Goal: Navigation & Orientation: Understand site structure

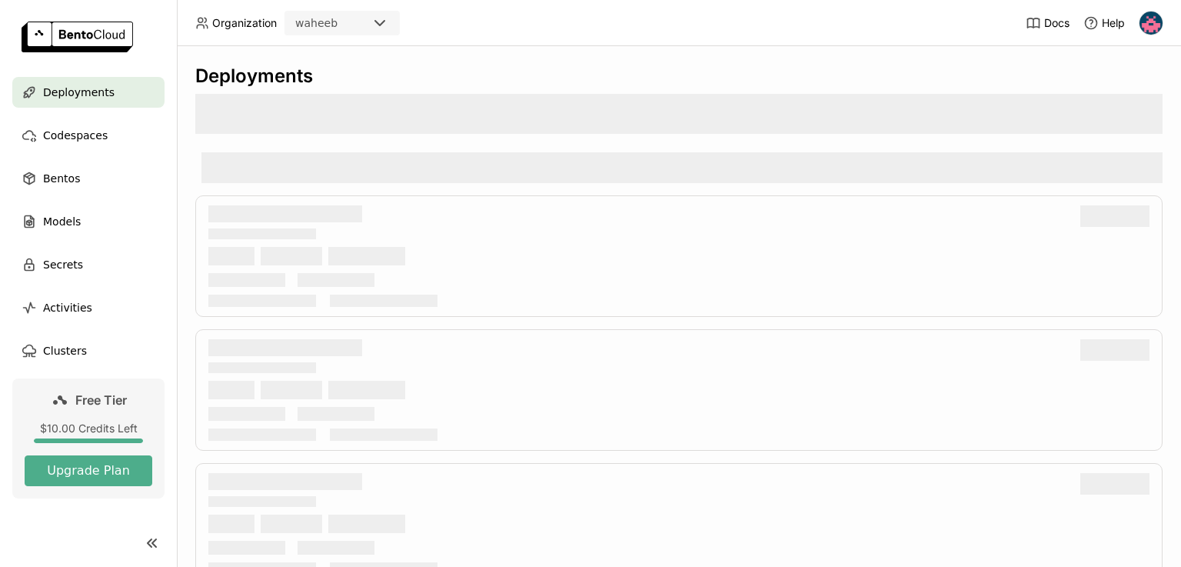
click at [1155, 27] on img at bounding box center [1151, 23] width 23 height 23
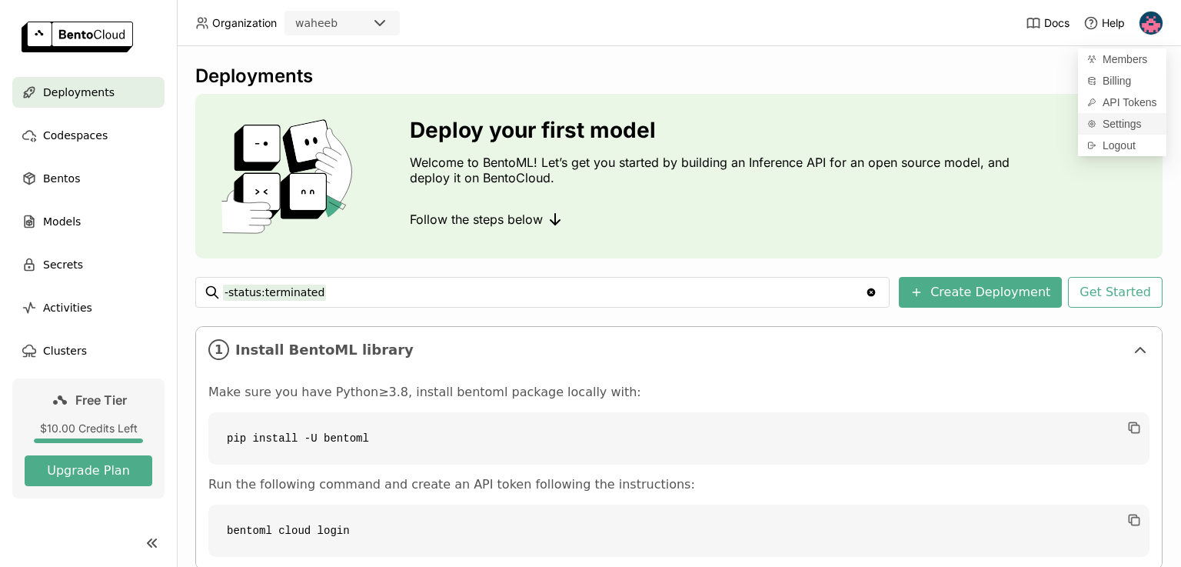
click at [1122, 124] on span "Settings" at bounding box center [1122, 124] width 39 height 14
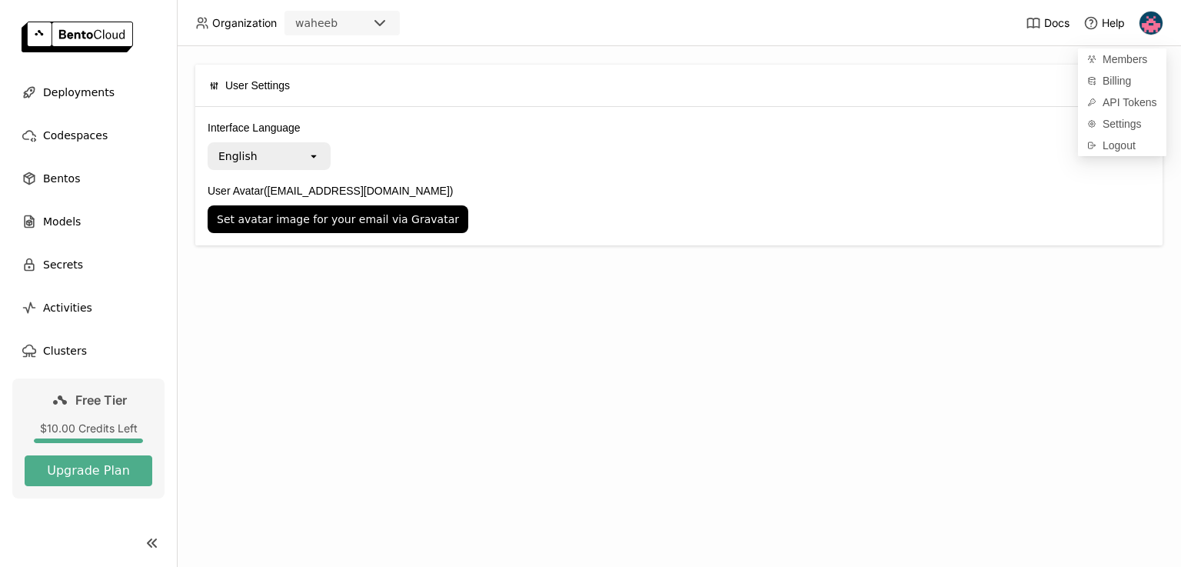
click at [249, 101] on div "User Settings" at bounding box center [249, 85] width 81 height 32
click at [1163, 21] on img at bounding box center [1151, 23] width 23 height 23
click at [1111, 108] on span "API Tokens" at bounding box center [1130, 102] width 55 height 14
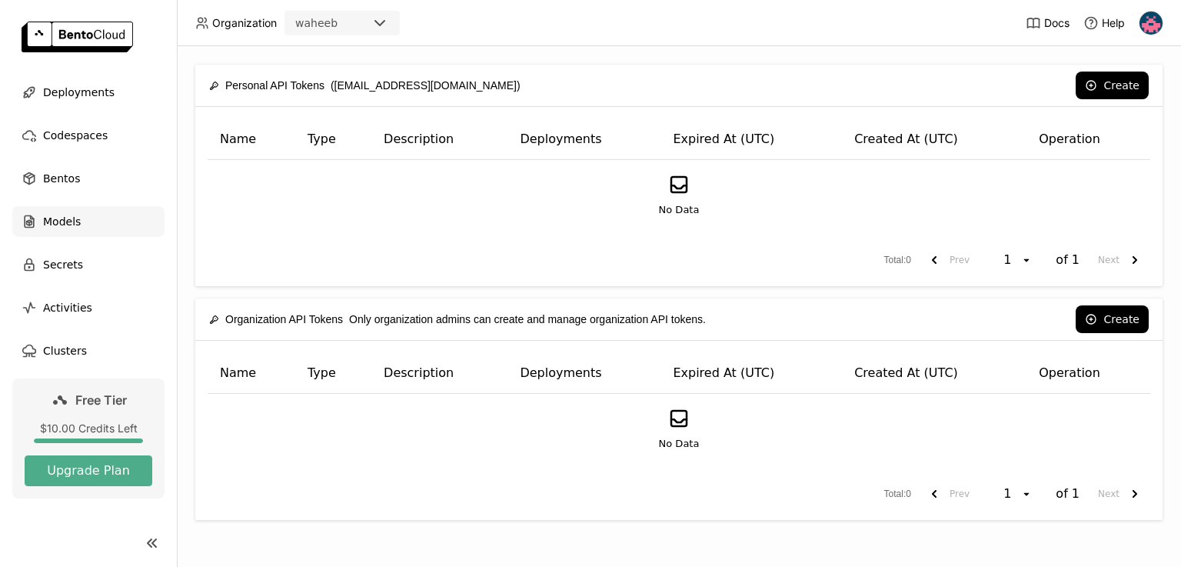
click at [62, 225] on span "Models" at bounding box center [62, 221] width 38 height 18
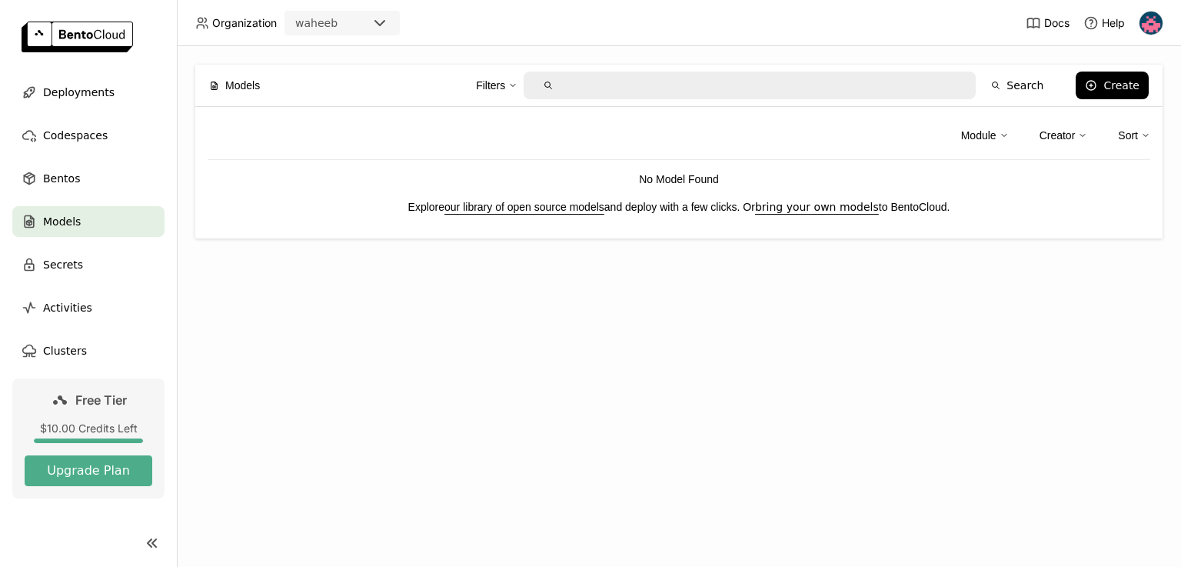
click at [570, 213] on link "our library of open source models" at bounding box center [525, 207] width 160 height 12
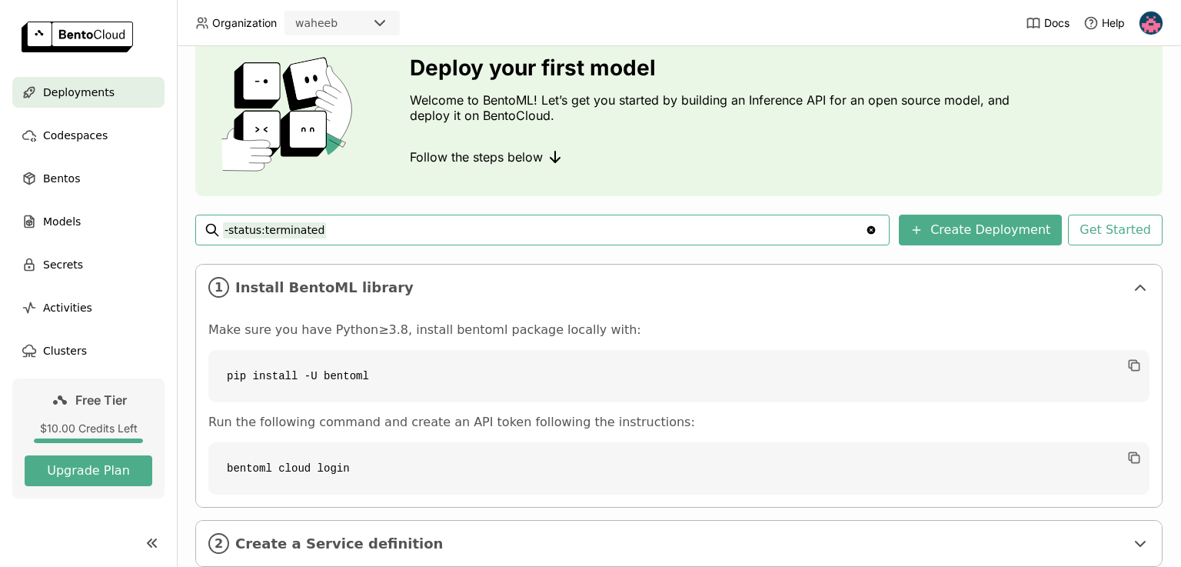
scroll to position [162, 0]
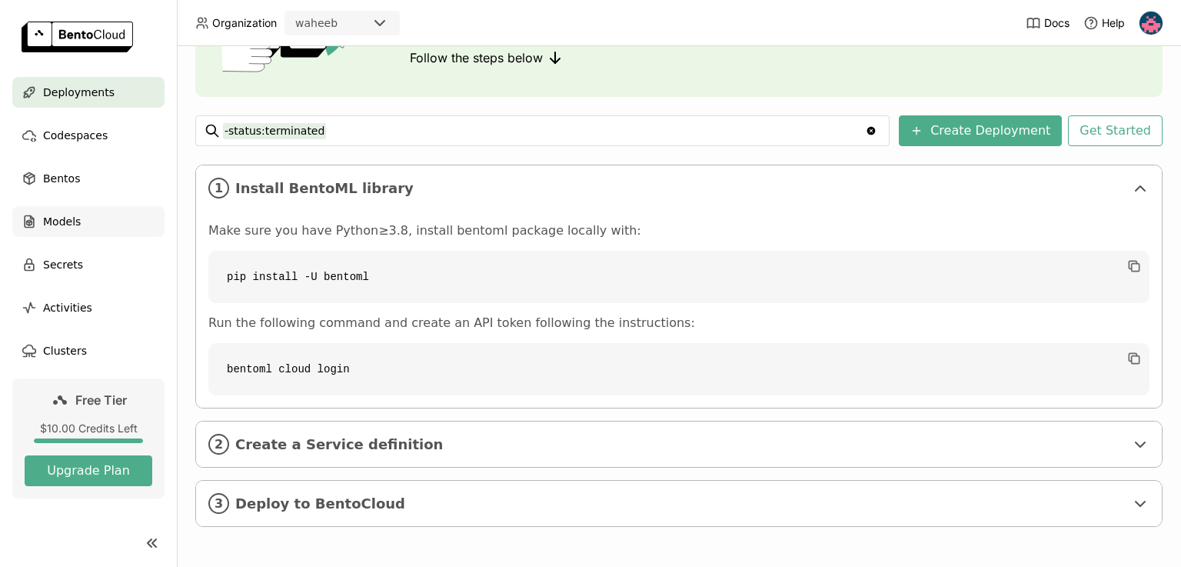
click at [75, 218] on span "Models" at bounding box center [62, 221] width 38 height 18
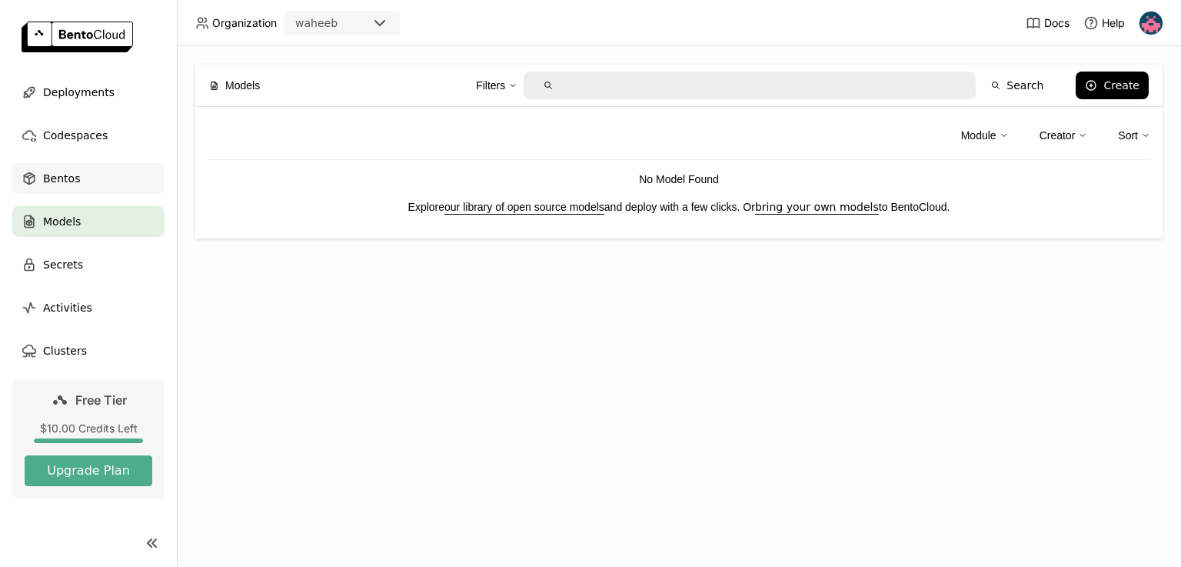
click at [82, 187] on div "Bentos" at bounding box center [88, 178] width 152 height 31
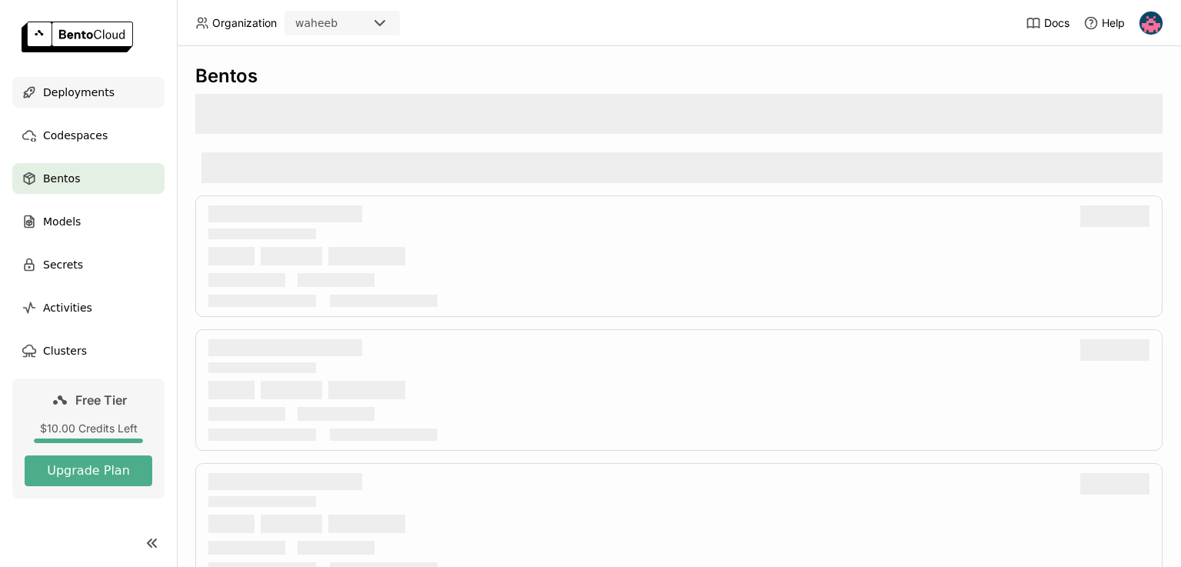
click at [98, 104] on div "Deployments" at bounding box center [88, 92] width 152 height 31
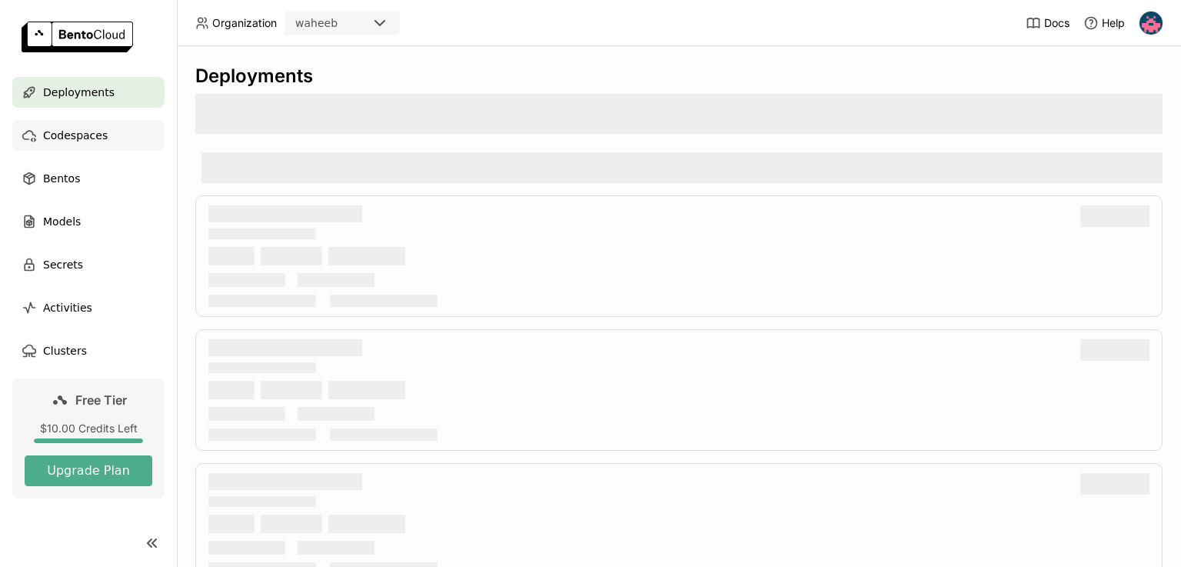
click at [81, 146] on div "Codespaces" at bounding box center [88, 135] width 152 height 31
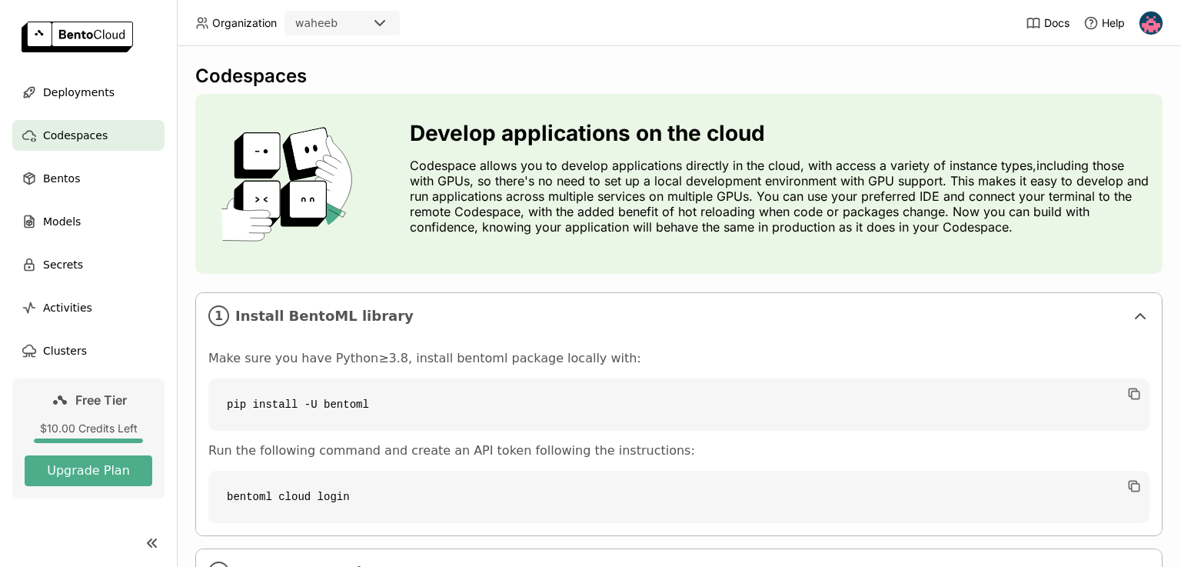
click at [312, 105] on div "Develop applications on the cloud Codespace allows you to develop applications …" at bounding box center [679, 184] width 968 height 180
